Goal: Task Accomplishment & Management: Use online tool/utility

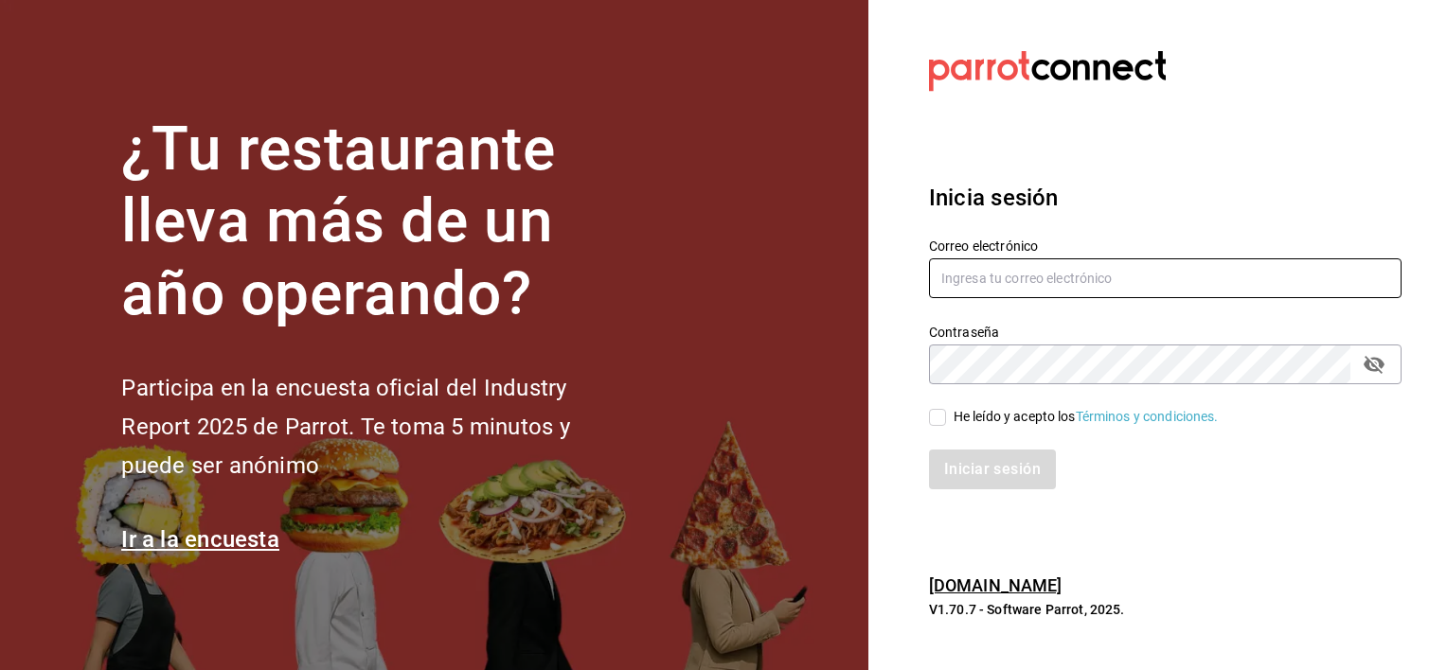
type input "[PERSON_NAME][EMAIL_ADDRESS][PERSON_NAME][DOMAIN_NAME]"
click at [937, 424] on input "He leído y acepto los Términos y condiciones." at bounding box center [937, 417] width 17 height 17
checkbox input "true"
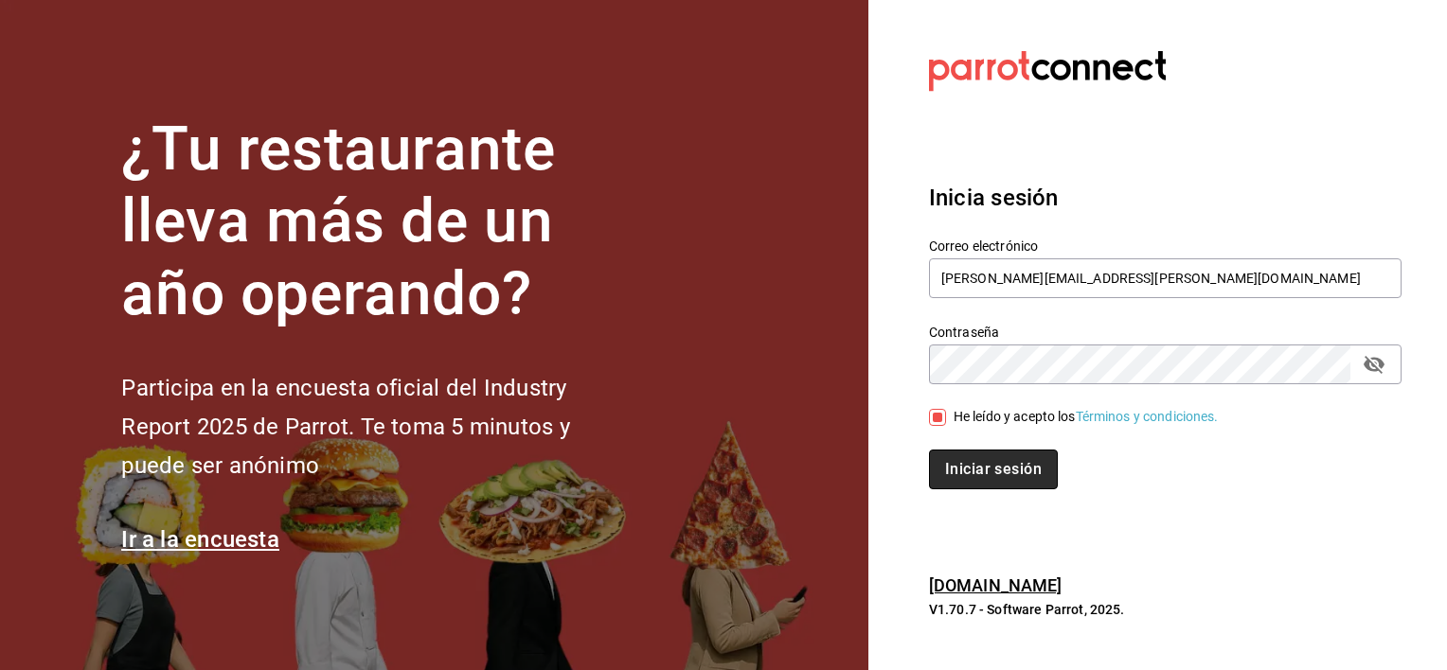
click at [977, 470] on button "Iniciar sesión" at bounding box center [993, 470] width 129 height 40
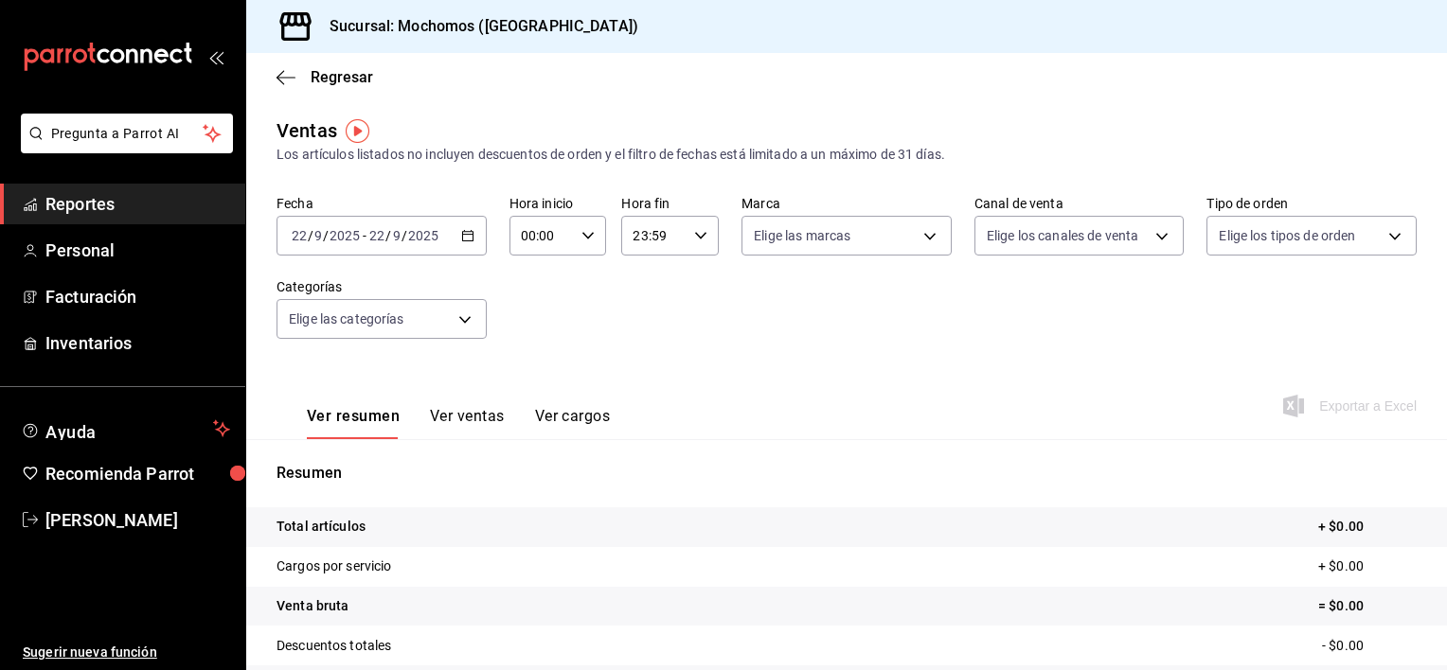
click at [462, 231] on icon "button" at bounding box center [467, 235] width 13 height 13
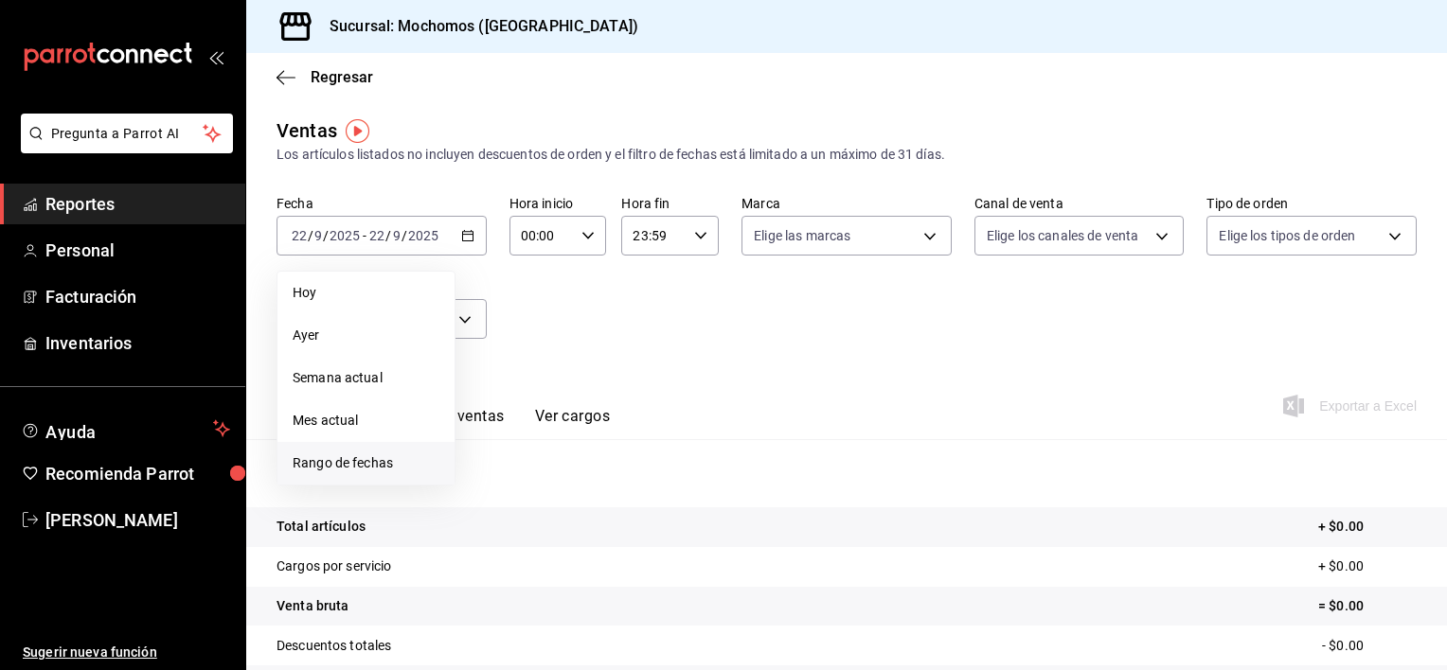
click at [343, 445] on li "Rango de fechas" at bounding box center [365, 463] width 177 height 43
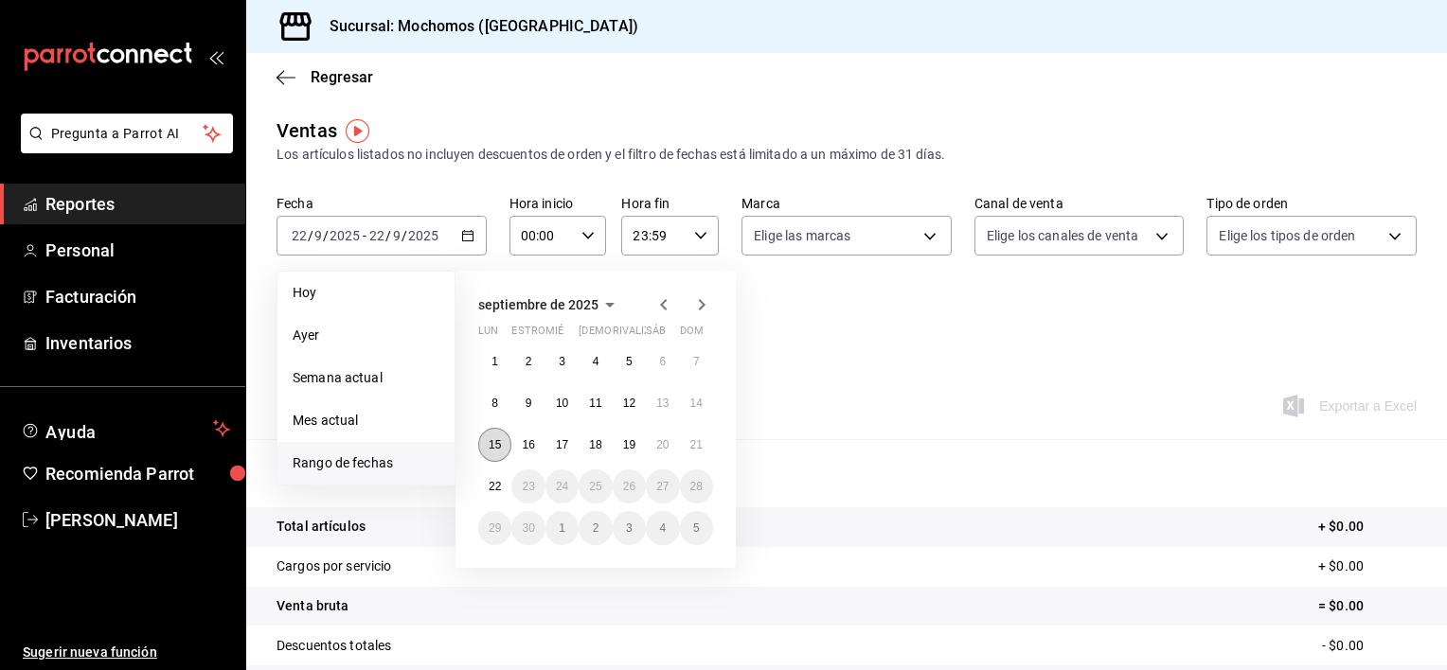
click at [500, 453] on button "15" at bounding box center [494, 445] width 33 height 34
click at [499, 476] on button "22" at bounding box center [494, 487] width 33 height 34
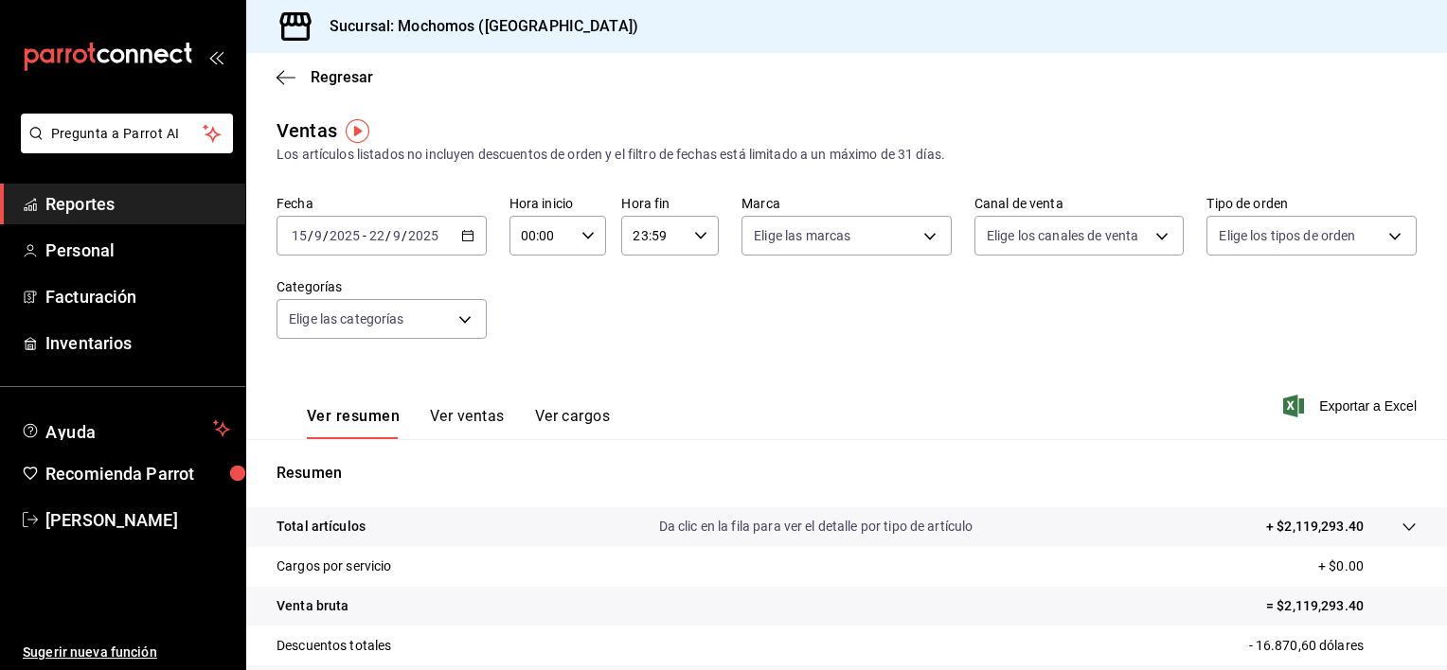
click at [582, 242] on div "00:00 Hora inicio" at bounding box center [558, 236] width 98 height 40
click at [543, 322] on button "01" at bounding box center [530, 330] width 41 height 38
type input "01:00"
click at [536, 291] on span "05" at bounding box center [531, 283] width 18 height 15
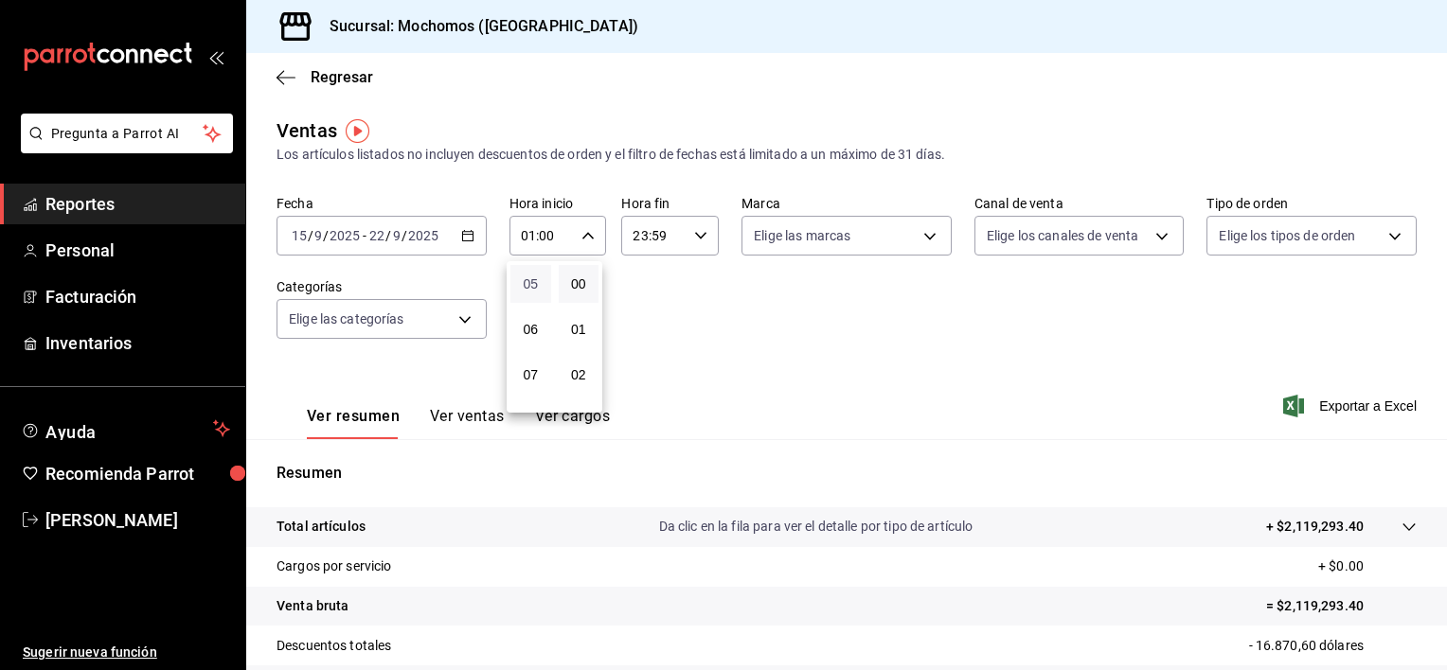
type input "05:00"
click at [857, 313] on div at bounding box center [723, 335] width 1447 height 670
click at [1319, 401] on font "Exportar a Excel" at bounding box center [1368, 406] width 98 height 15
